Goal: Task Accomplishment & Management: Complete application form

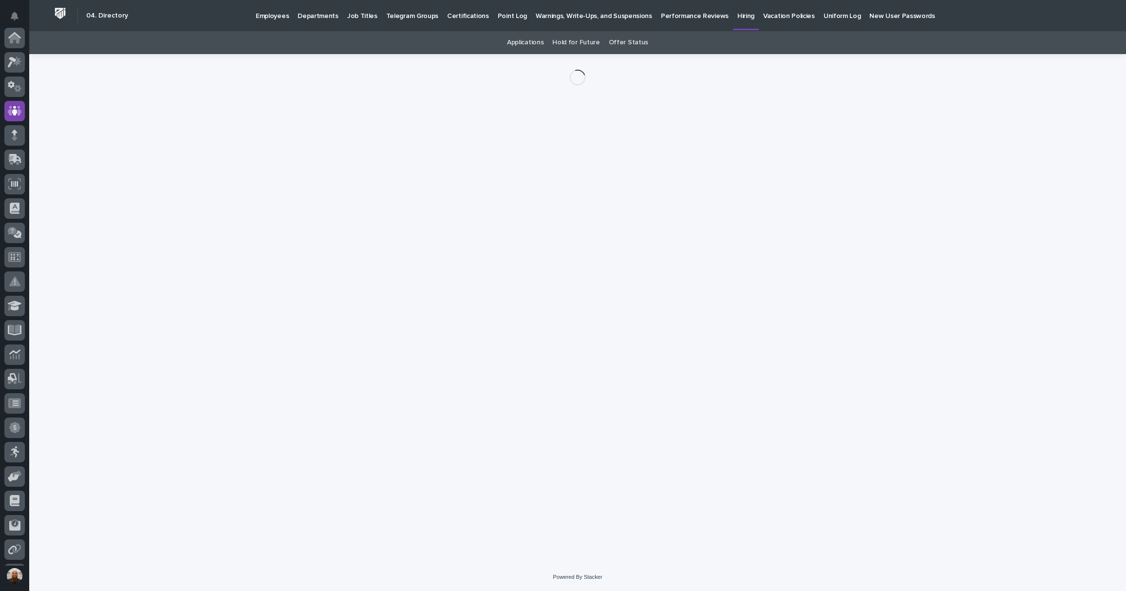
scroll to position [73, 0]
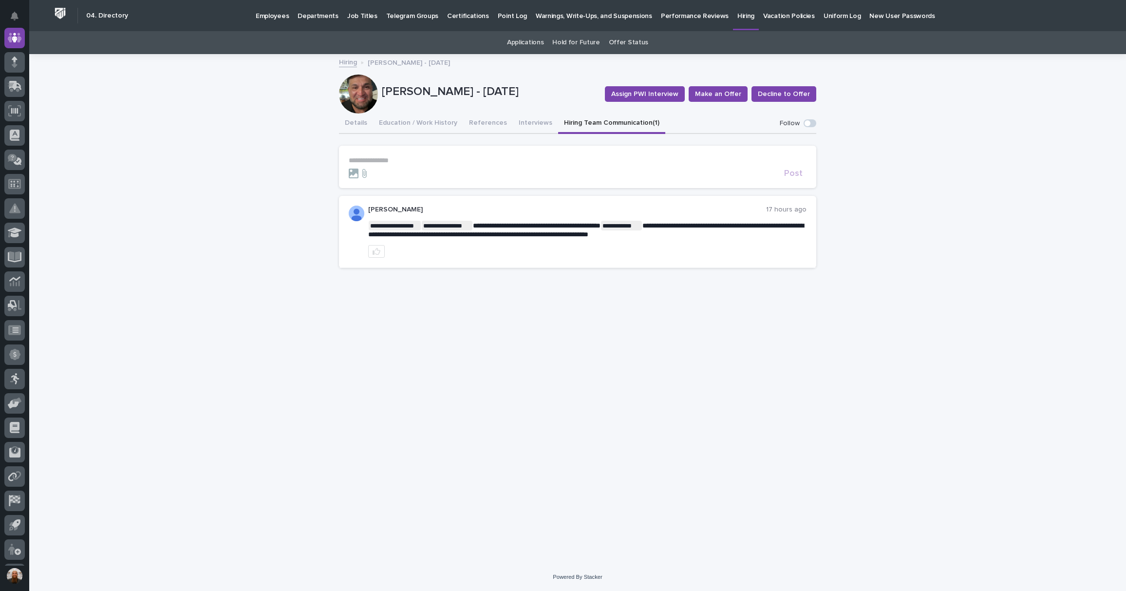
click at [371, 158] on p "**********" at bounding box center [578, 160] width 458 height 8
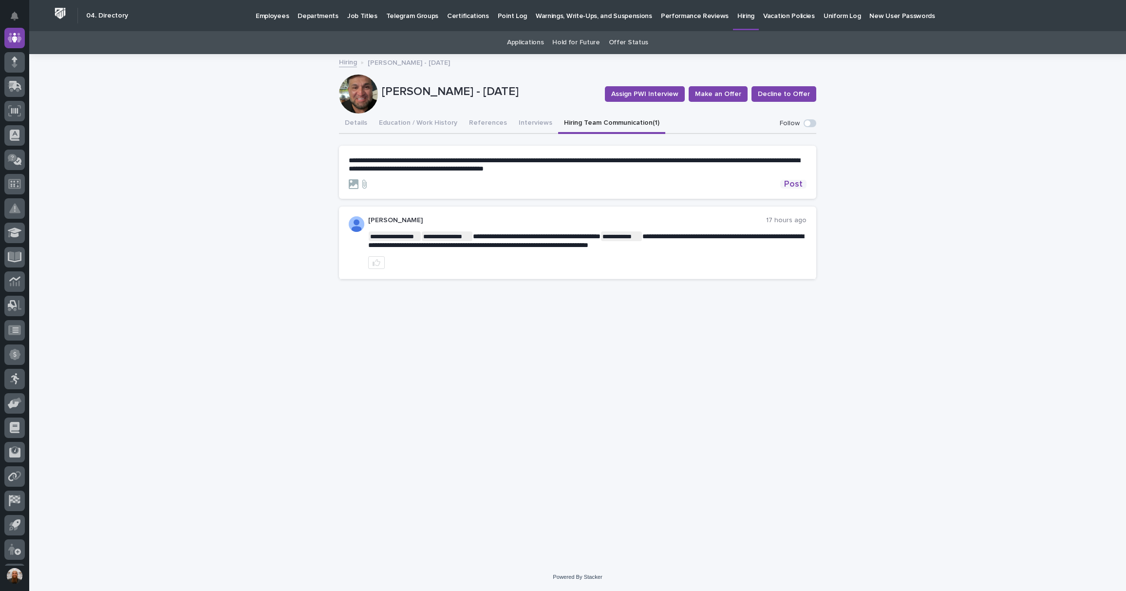
click at [789, 182] on span "Post" at bounding box center [793, 184] width 19 height 9
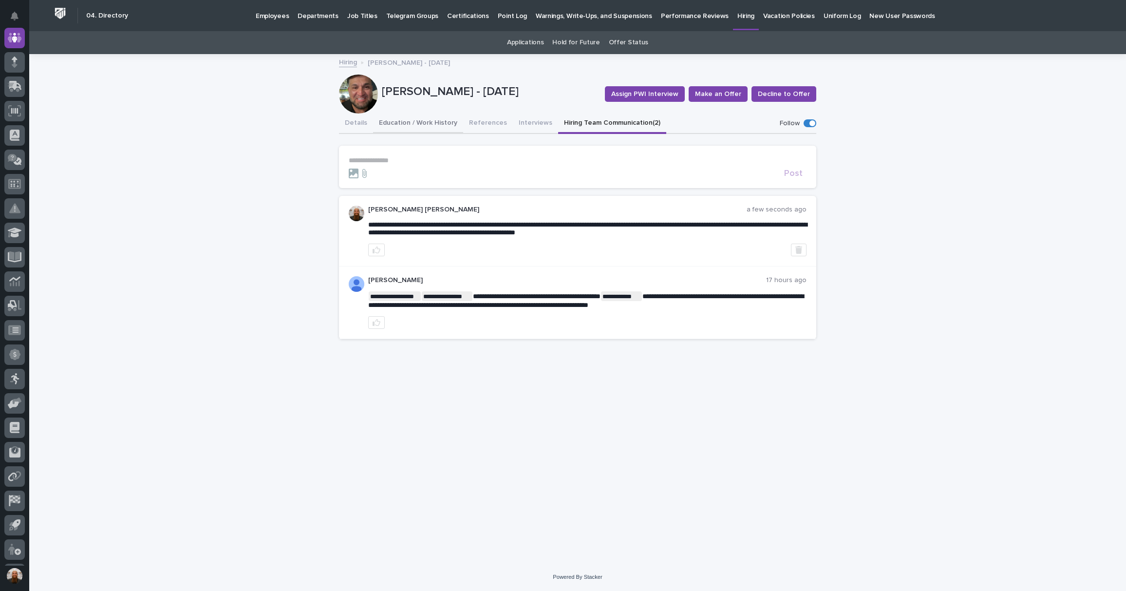
click at [412, 123] on button "Education / Work History" at bounding box center [418, 124] width 90 height 20
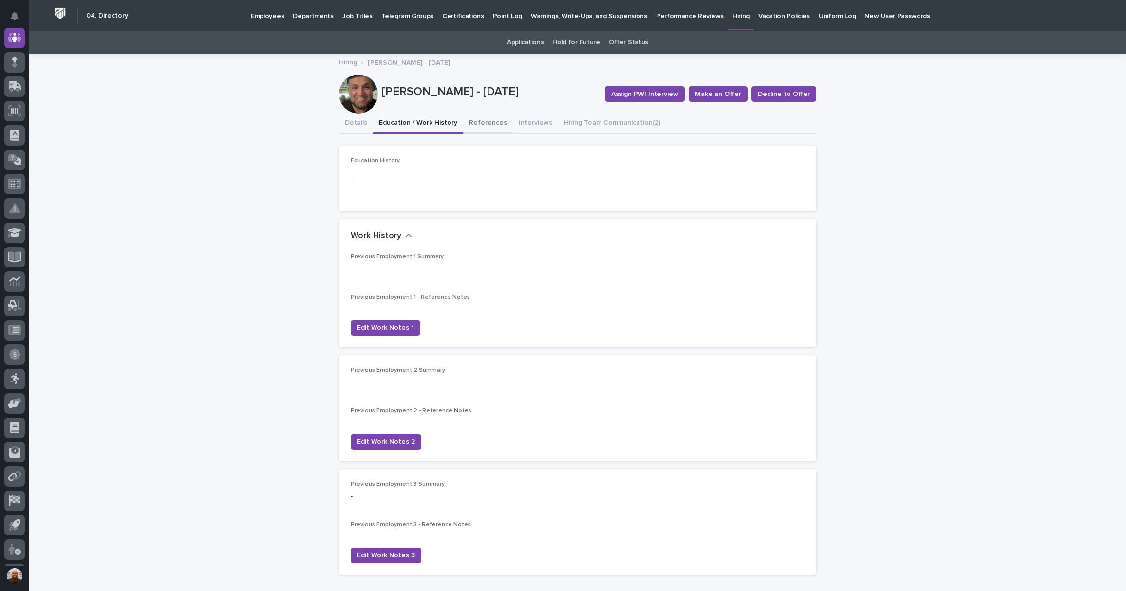
click at [477, 120] on button "References" at bounding box center [488, 124] width 50 height 20
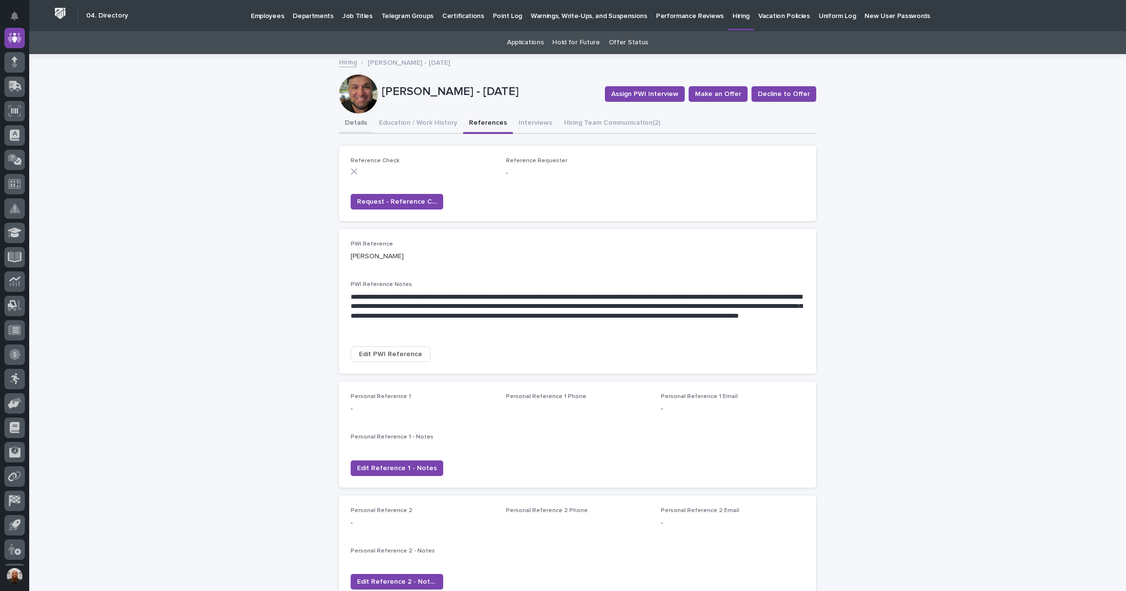
click at [353, 120] on button "Details" at bounding box center [356, 124] width 34 height 20
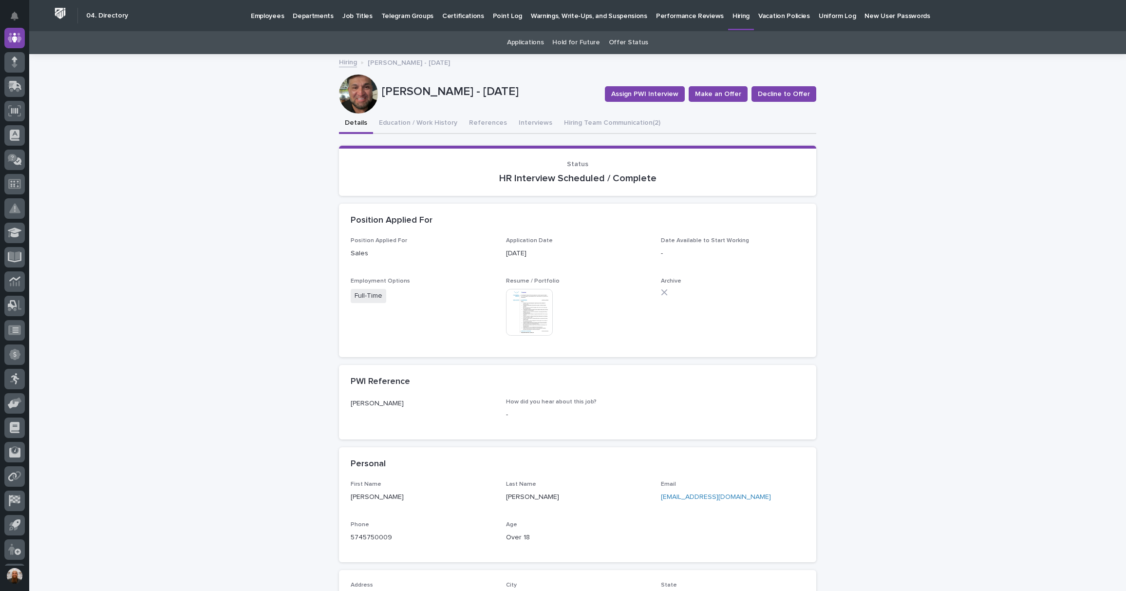
click at [525, 307] on img at bounding box center [529, 312] width 47 height 47
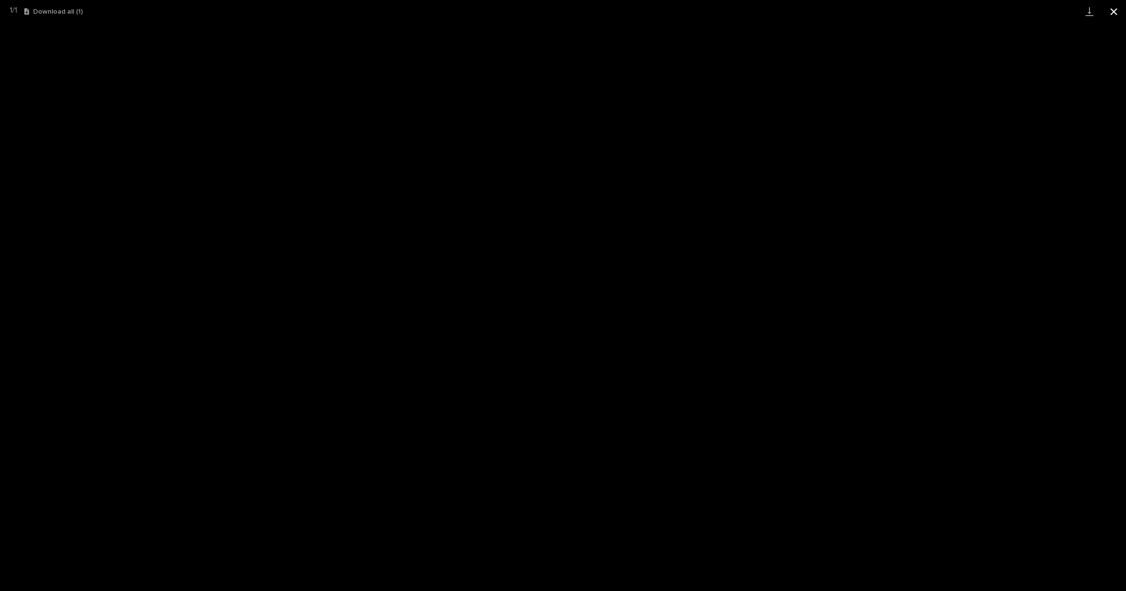
click at [1112, 14] on button "Close gallery" at bounding box center [1114, 11] width 24 height 23
